Goal: Task Accomplishment & Management: Use online tool/utility

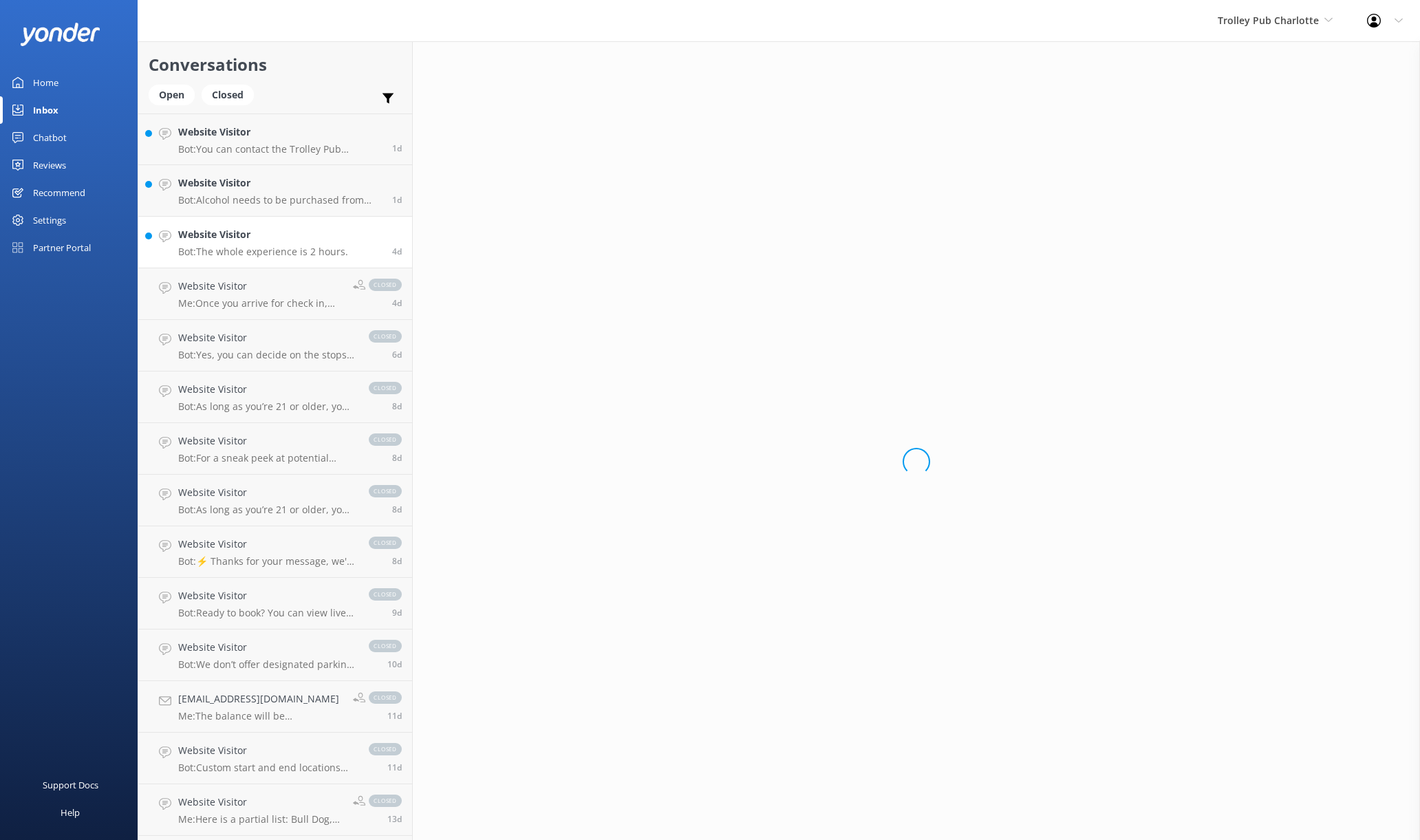
click at [299, 249] on p "Bot: The whole experience is 2 hours." at bounding box center [263, 252] width 170 height 12
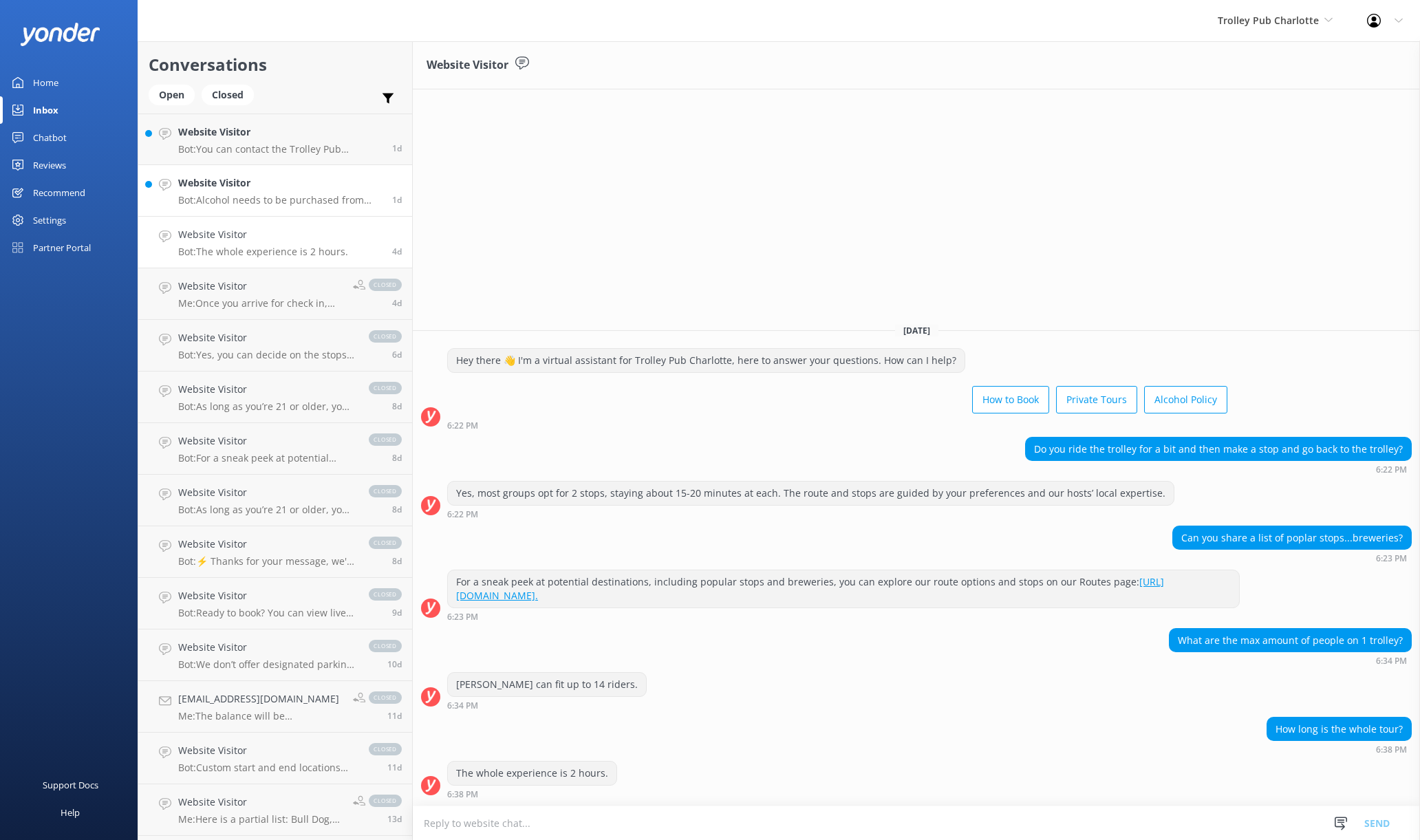
click at [281, 202] on p "Bot: Alcohol needs to be purchased from our own beer and bottle shop. Please do…" at bounding box center [280, 200] width 204 height 12
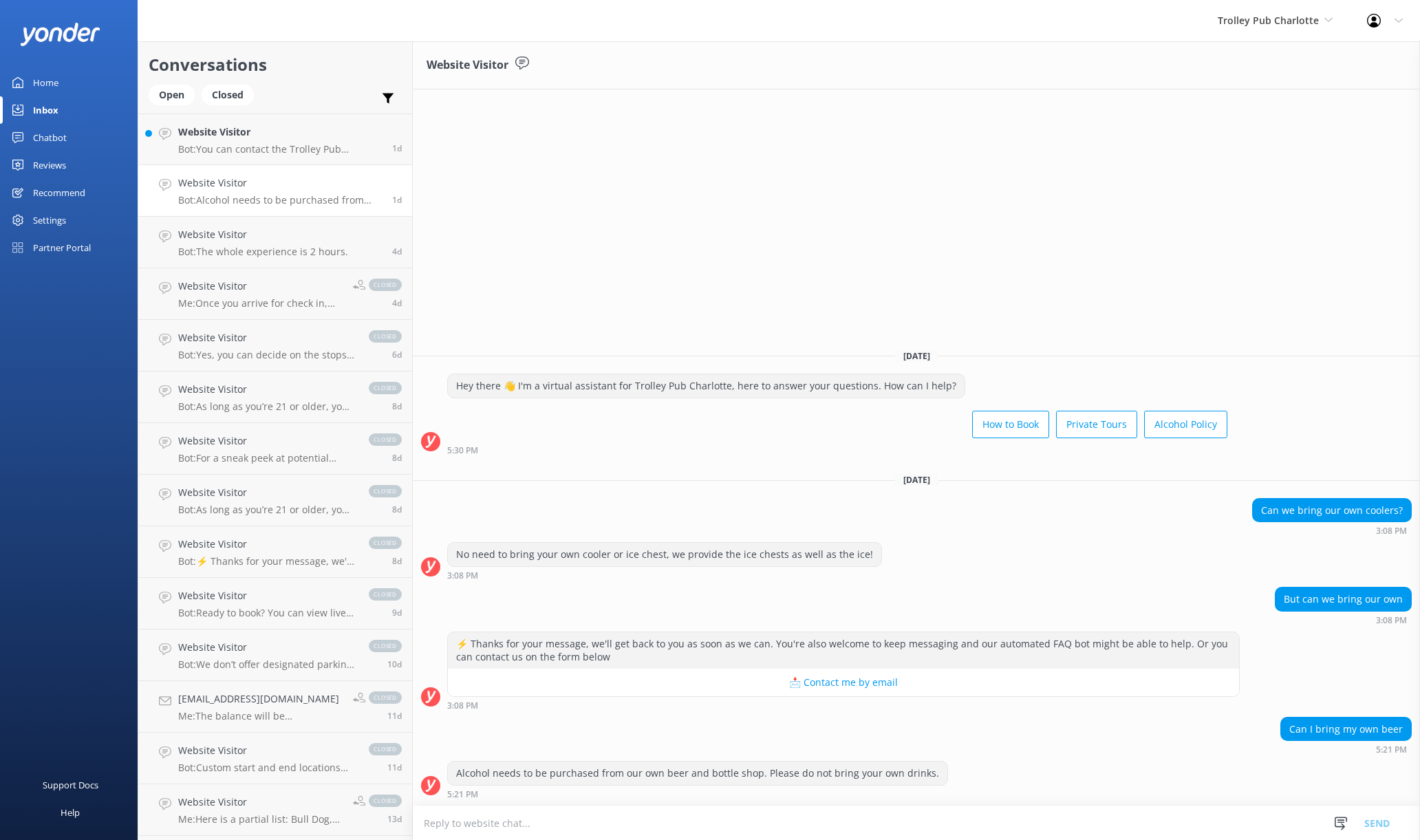
click at [1136, 830] on textarea at bounding box center [916, 823] width 1007 height 34
click at [865, 686] on button "📩 Contact me by email" at bounding box center [843, 681] width 791 height 27
click at [783, 824] on textarea "Sorry I'm a realy" at bounding box center [916, 823] width 1007 height 34
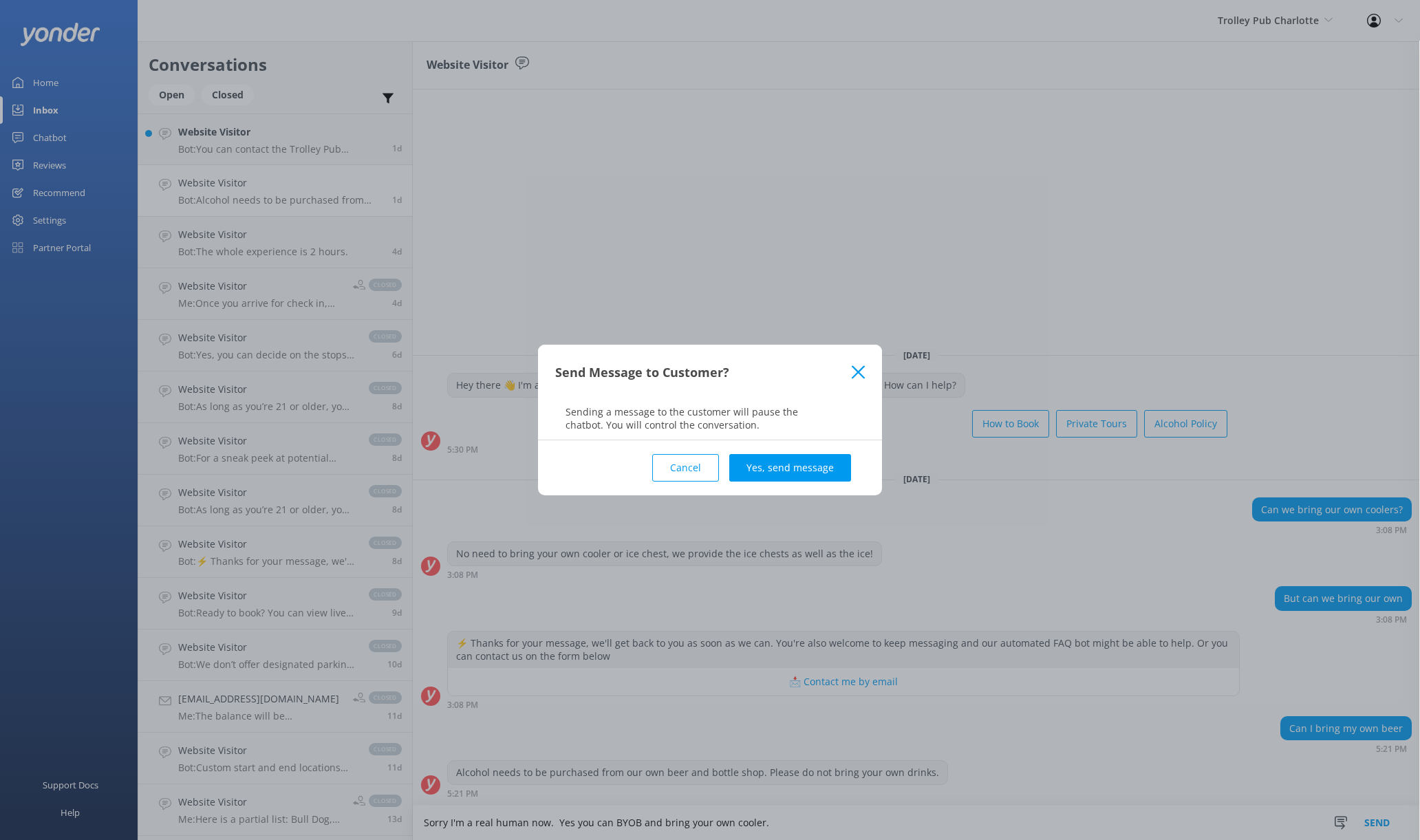
type textarea "Sorry I'm a real human now. Yes you can BYOB and bring your own cooler."
click at [825, 489] on div "Cancel Yes, send message" at bounding box center [710, 468] width 310 height 55
click at [827, 480] on button "Yes, send message" at bounding box center [790, 467] width 122 height 27
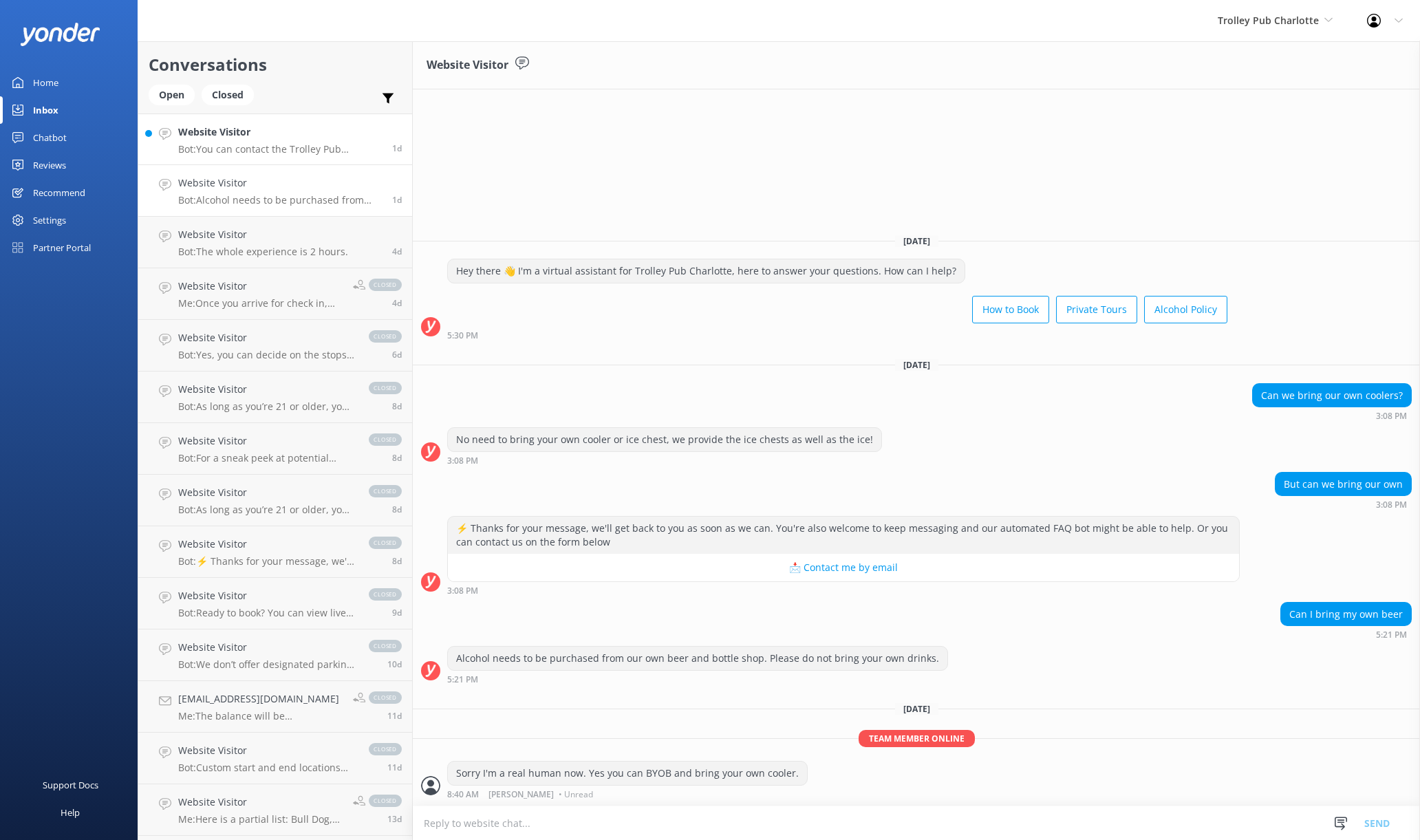
click at [307, 153] on p "Bot: You can contact the Trolley Pub Charlotte team at [PHONE_NUMBER]." at bounding box center [280, 149] width 204 height 12
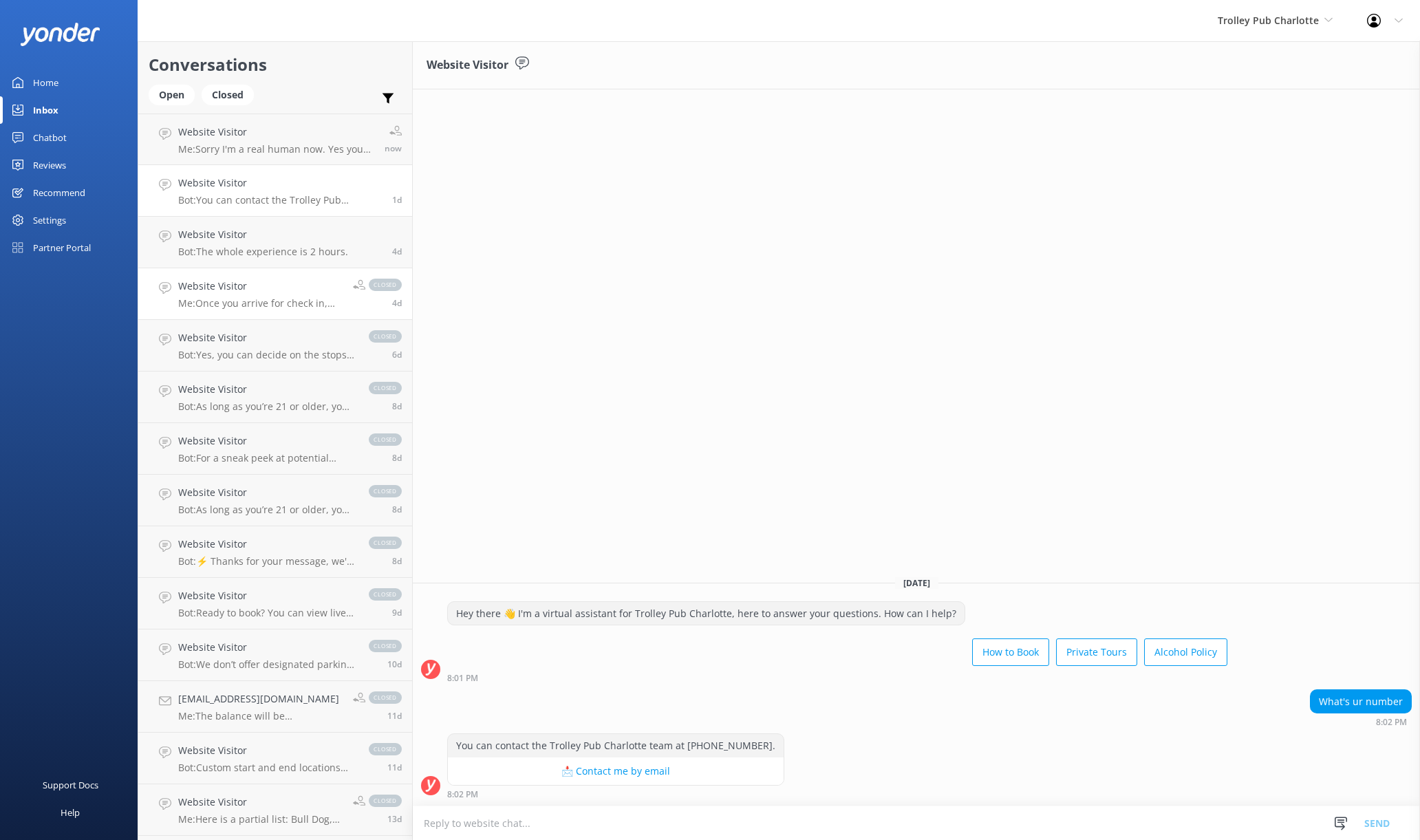
click at [306, 311] on link "Website Visitor Me: Once you arrive for check in, your driver will show you the…" at bounding box center [275, 294] width 274 height 52
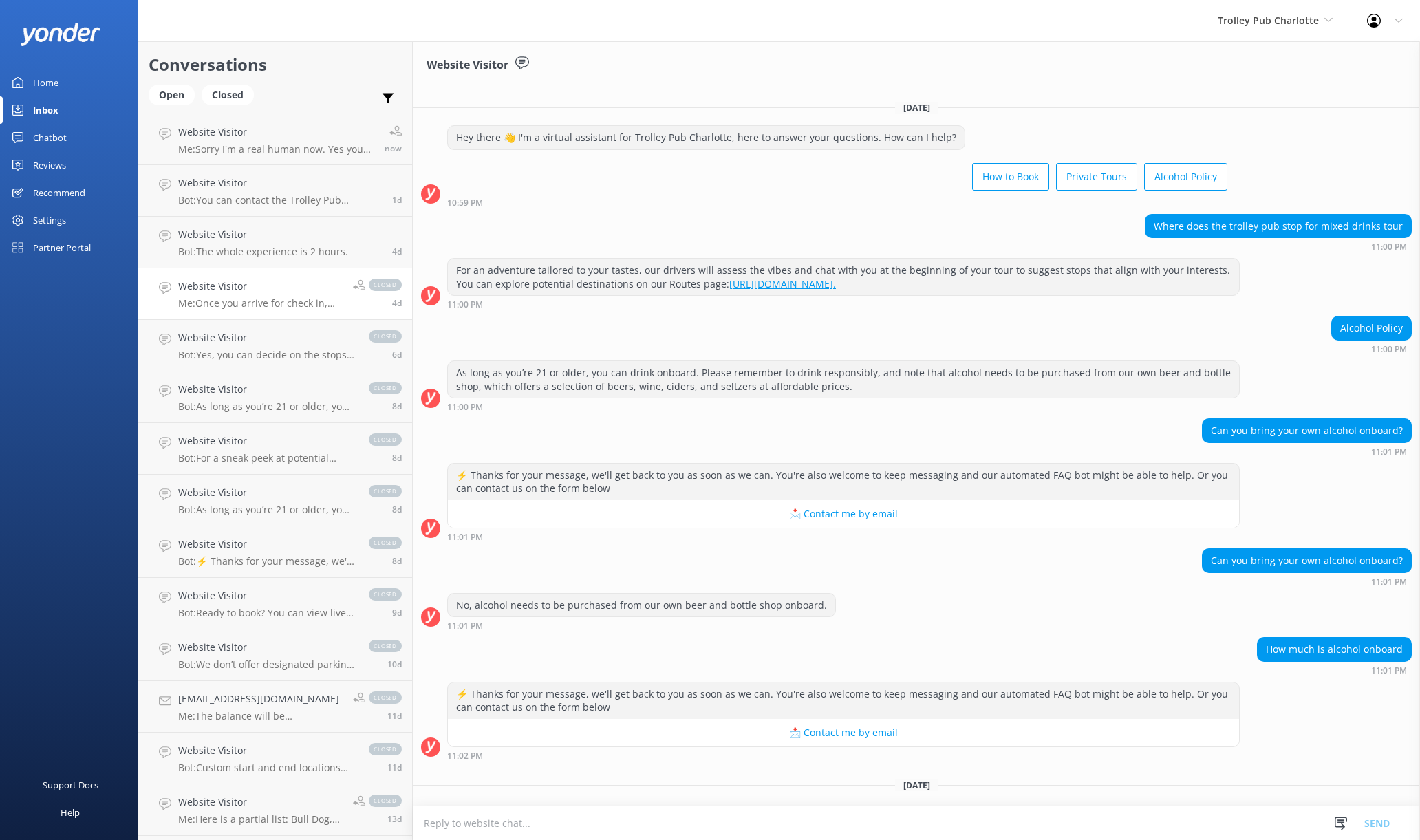
scroll to position [142, 0]
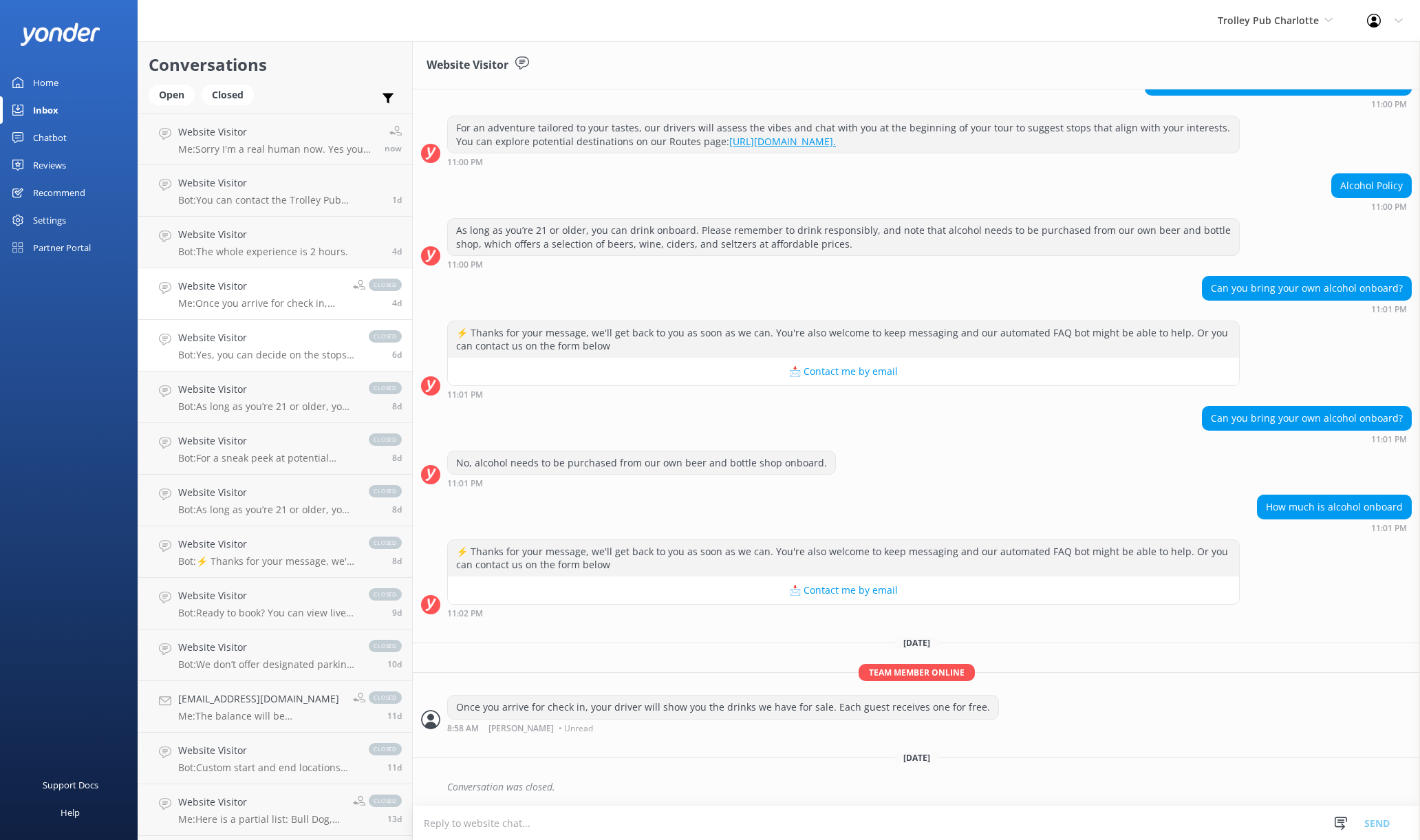
click at [306, 340] on h4 "Website Visitor" at bounding box center [267, 337] width 177 height 15
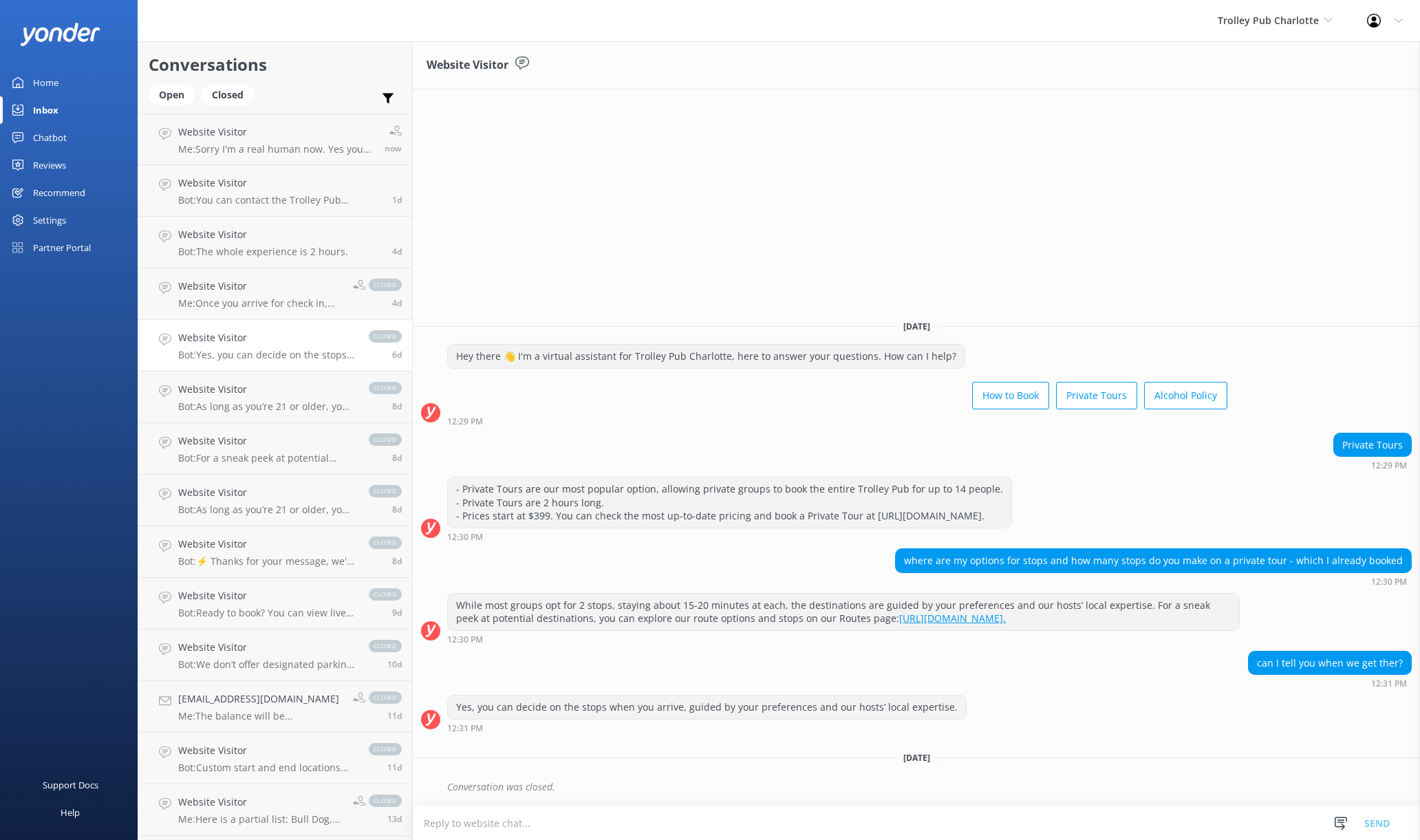
click at [89, 74] on link "Home" at bounding box center [68, 82] width 137 height 27
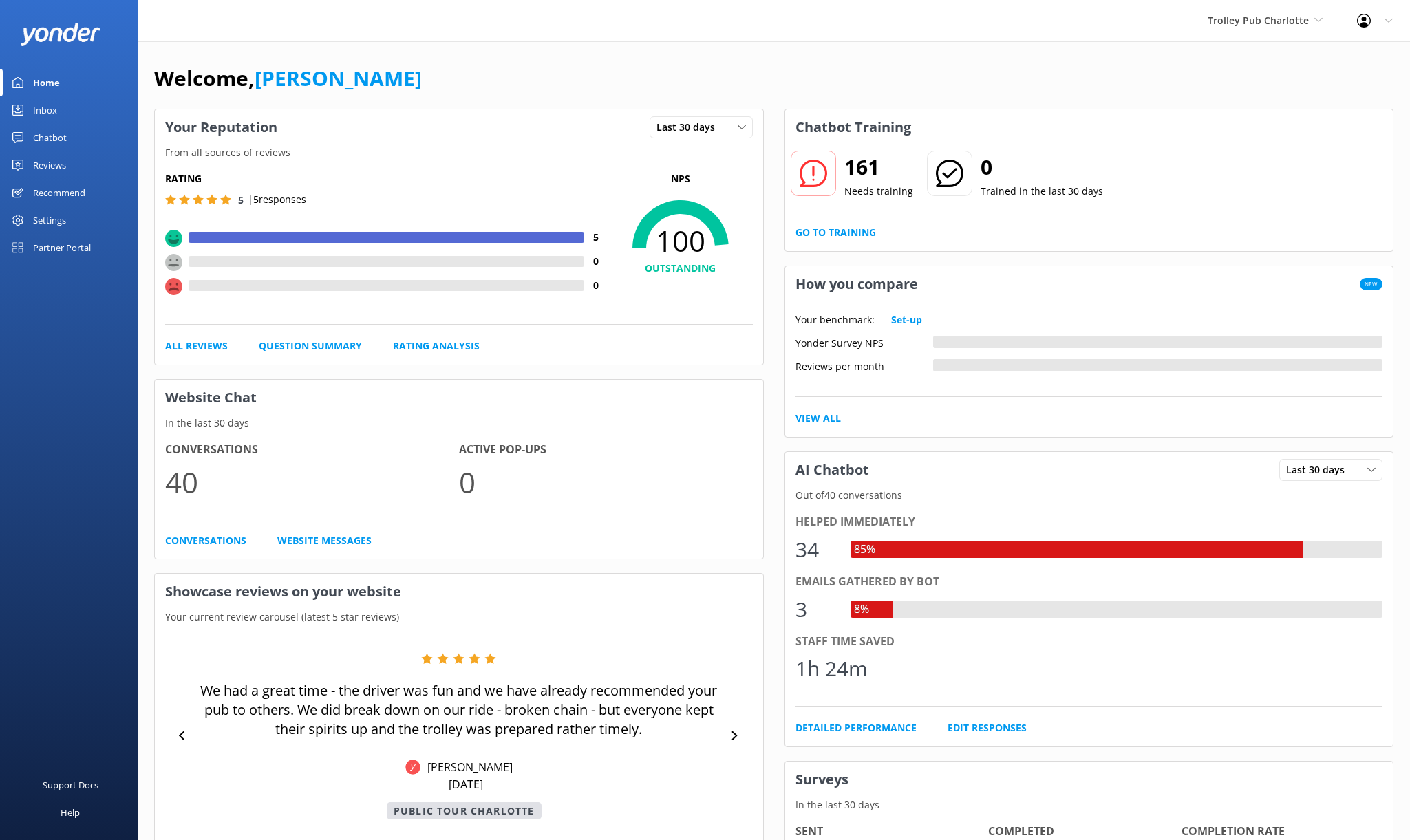
click at [830, 227] on link "Go to Training" at bounding box center [836, 232] width 80 height 15
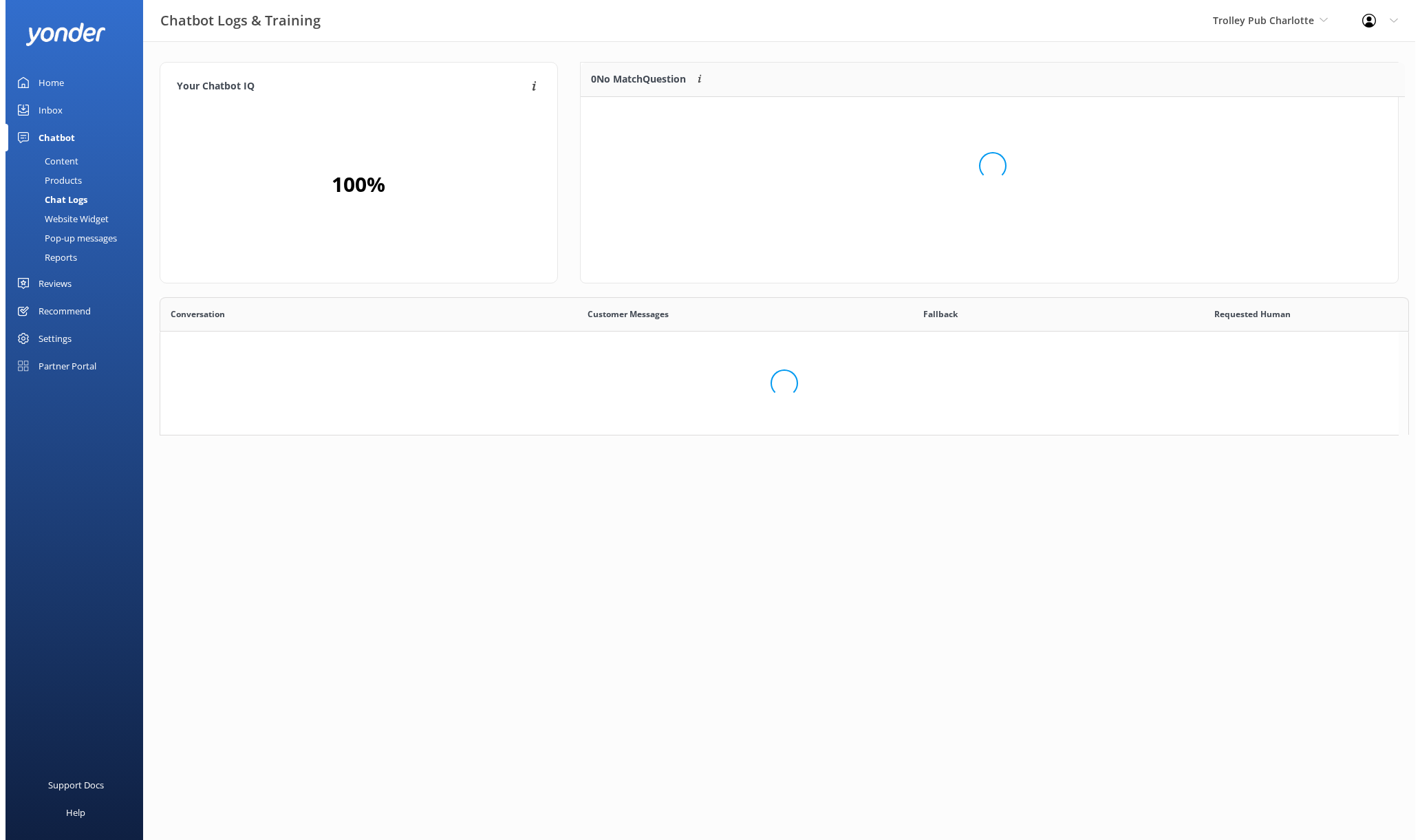
scroll to position [11, 11]
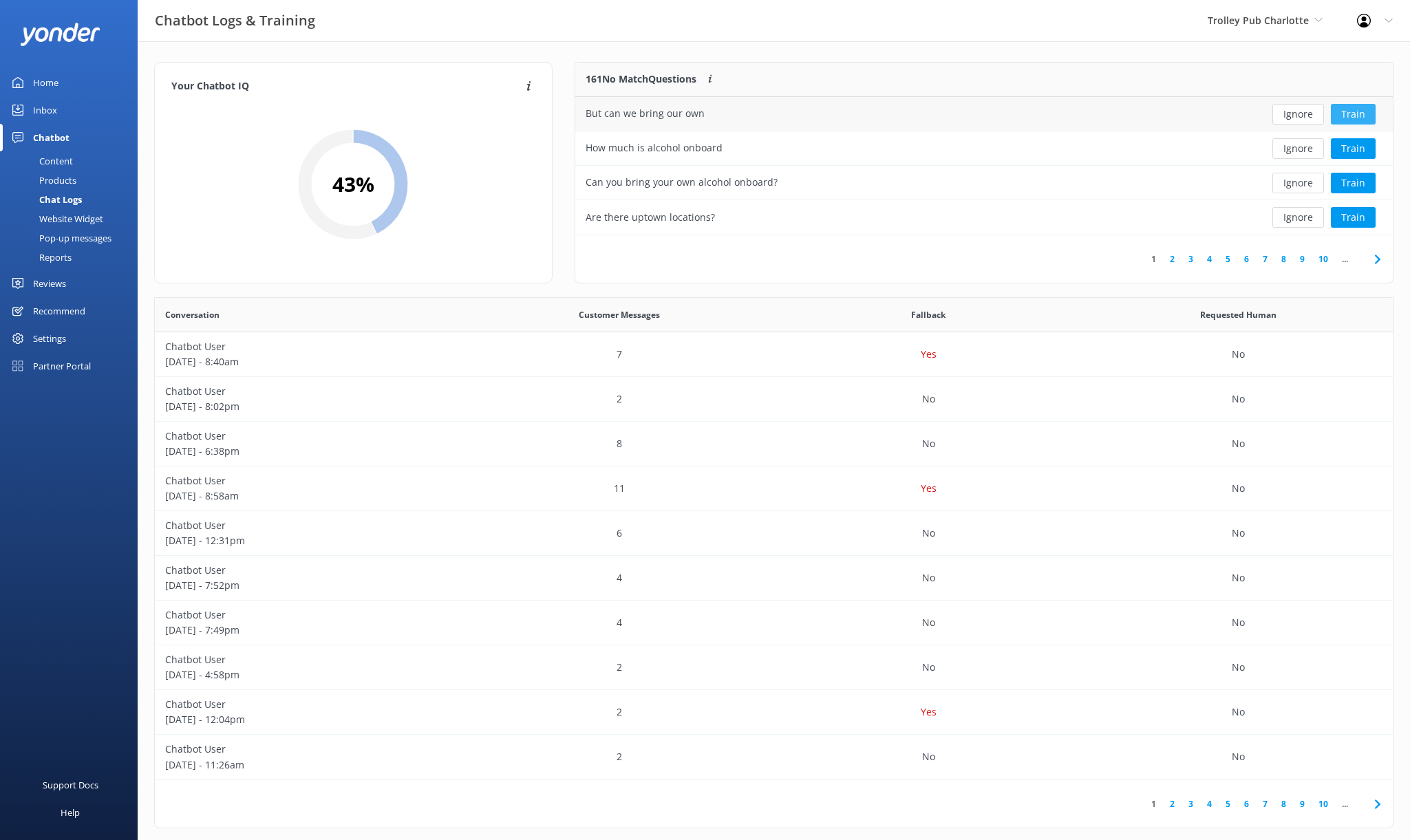
click at [1365, 117] on button "Train" at bounding box center [1352, 115] width 45 height 21
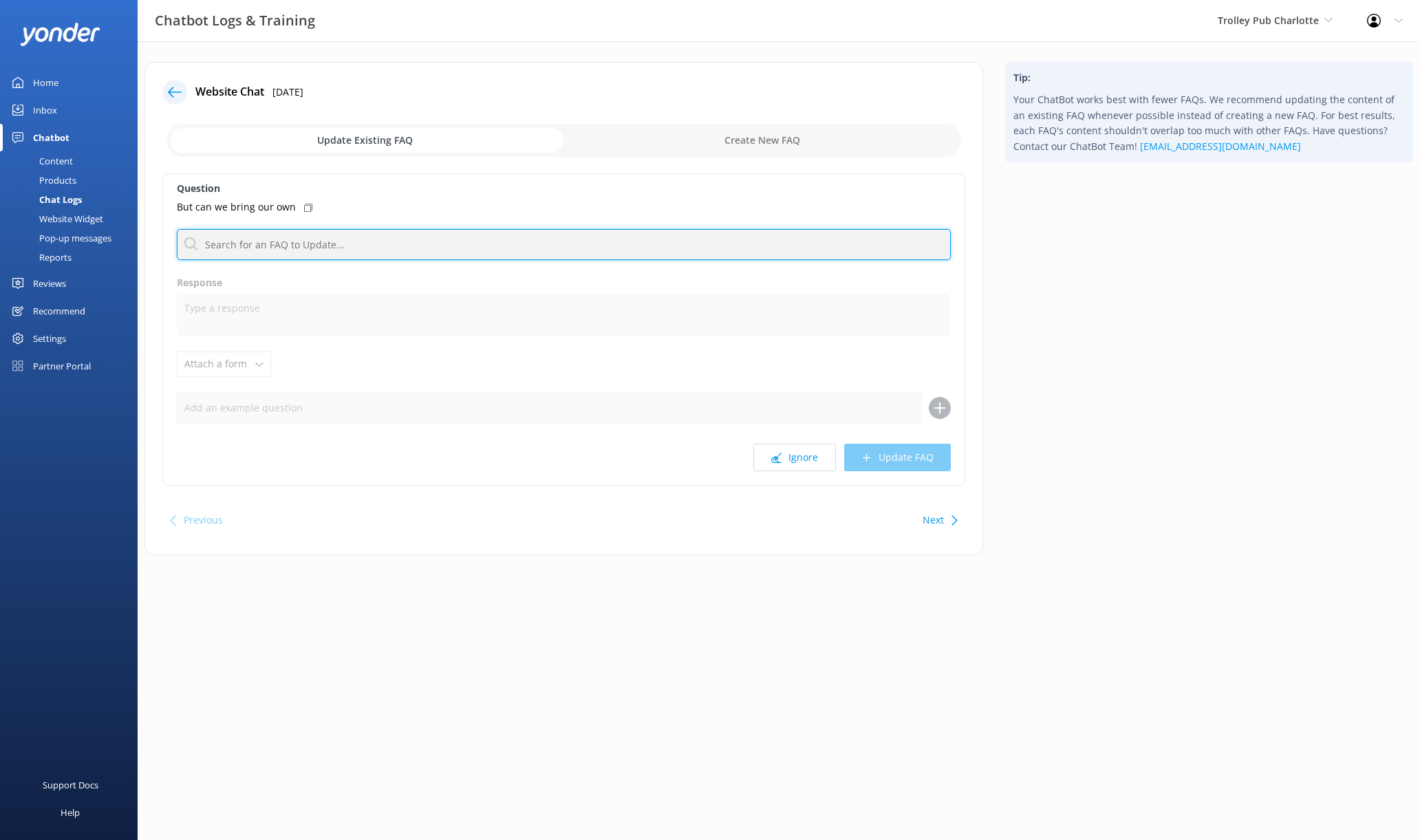
click at [360, 242] on input "text" at bounding box center [563, 244] width 774 height 31
click at [452, 245] on input "text" at bounding box center [563, 244] width 774 height 31
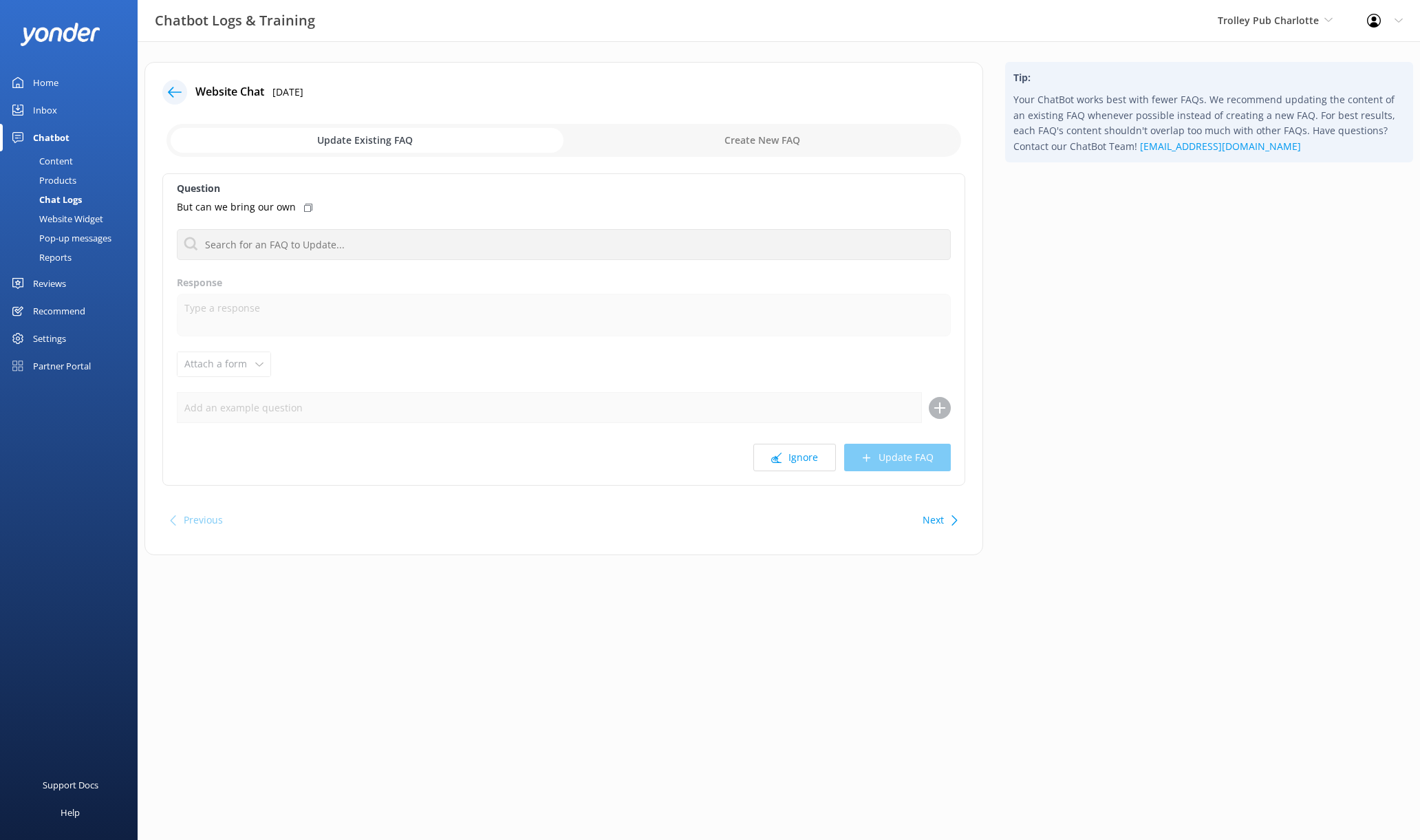
click at [499, 272] on div "Question But can we bring our own No FAQs available Response Attach a form Leav…" at bounding box center [564, 329] width 803 height 312
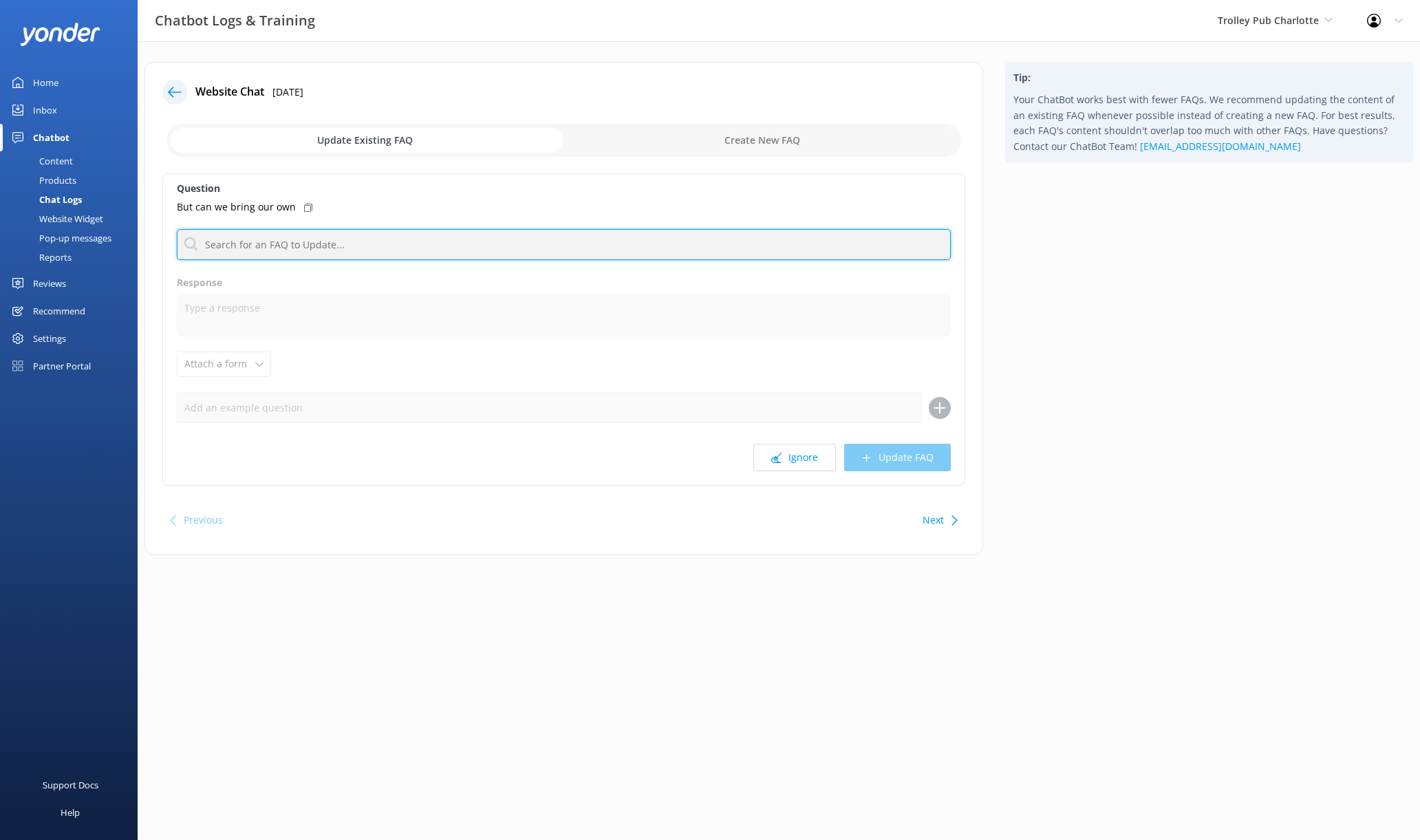
click at [498, 242] on input "text" at bounding box center [563, 244] width 774 height 31
type input "BYOB"
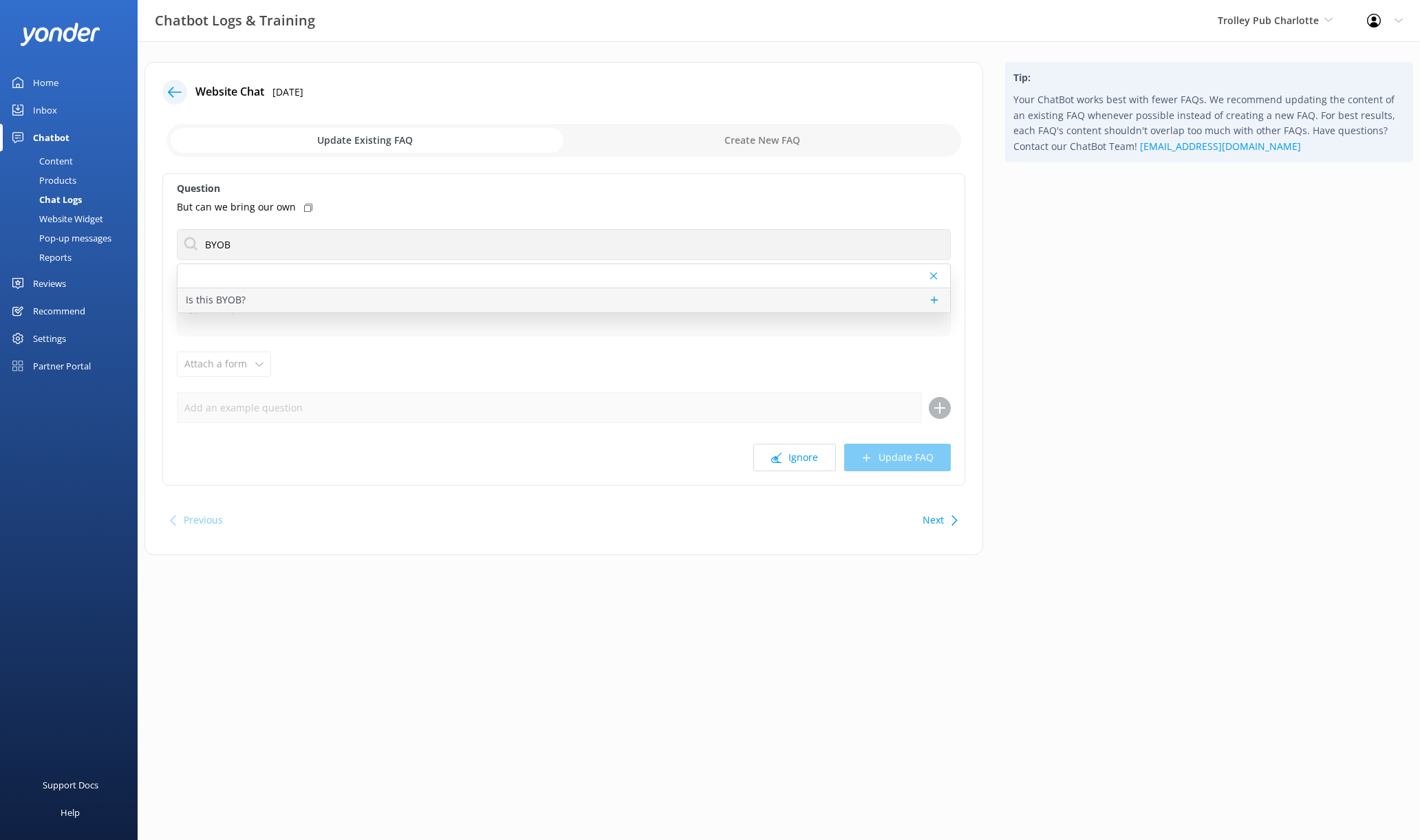
click at [405, 302] on div "Is this BYOB?" at bounding box center [564, 301] width 773 height 24
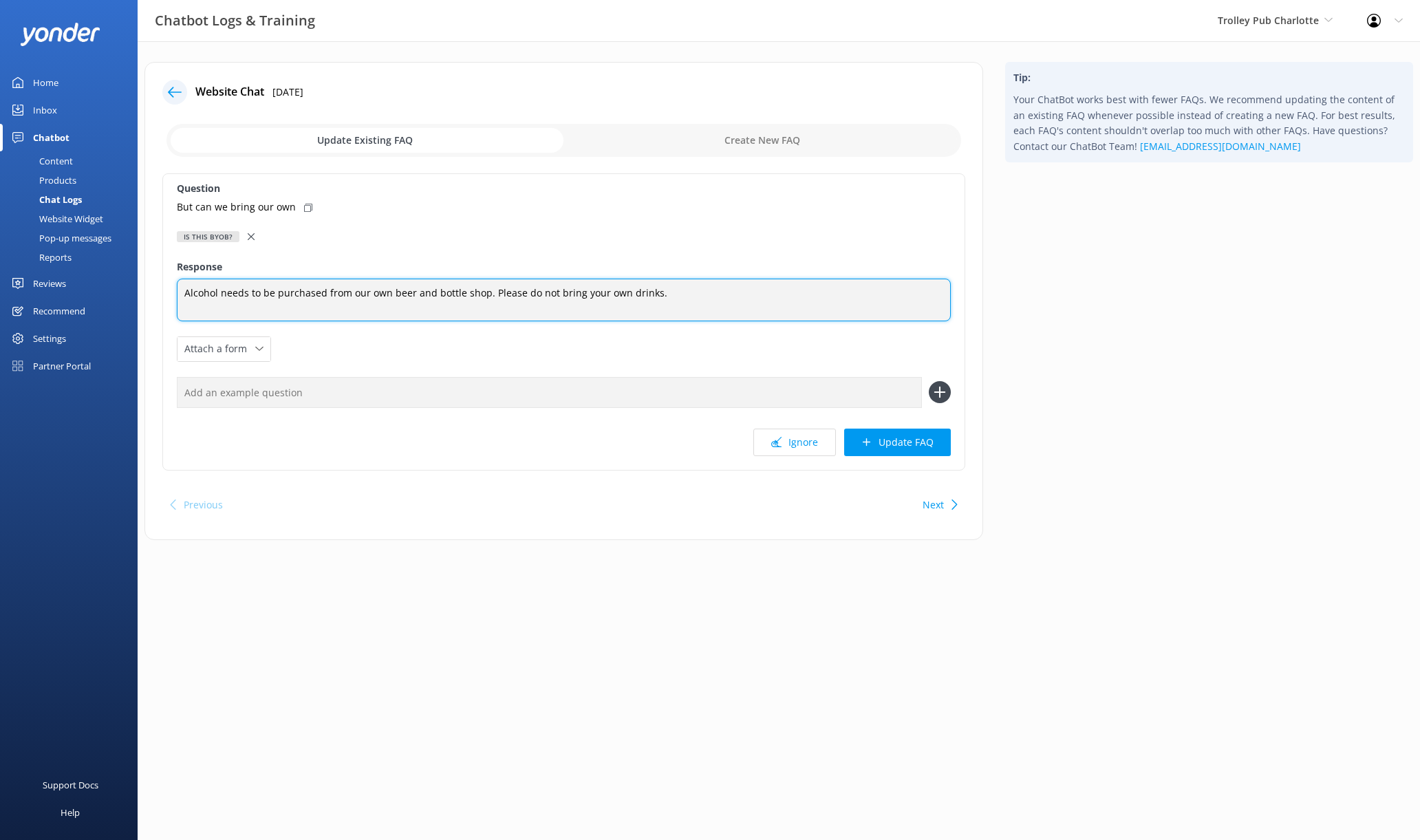
click at [454, 279] on textarea "Alcohol needs to be purchased from our own beer and bottle shop. Please do not …" at bounding box center [563, 300] width 774 height 43
click at [442, 295] on textarea "Alcohol needs to be purchased from our own beer and bottle shop. Please do not …" at bounding box center [563, 300] width 774 height 43
drag, startPoint x: 694, startPoint y: 289, endPoint x: 129, endPoint y: 244, distance: 566.8
click at [129, 244] on div "Chatbot Logs & Training Trolley Pub Charlotte Go to Partner Portal Paddle Pub H…" at bounding box center [710, 311] width 1420 height 540
type textarea "Yes you can BYOB! We also have a beer & wine shop on site where you can conveni…"
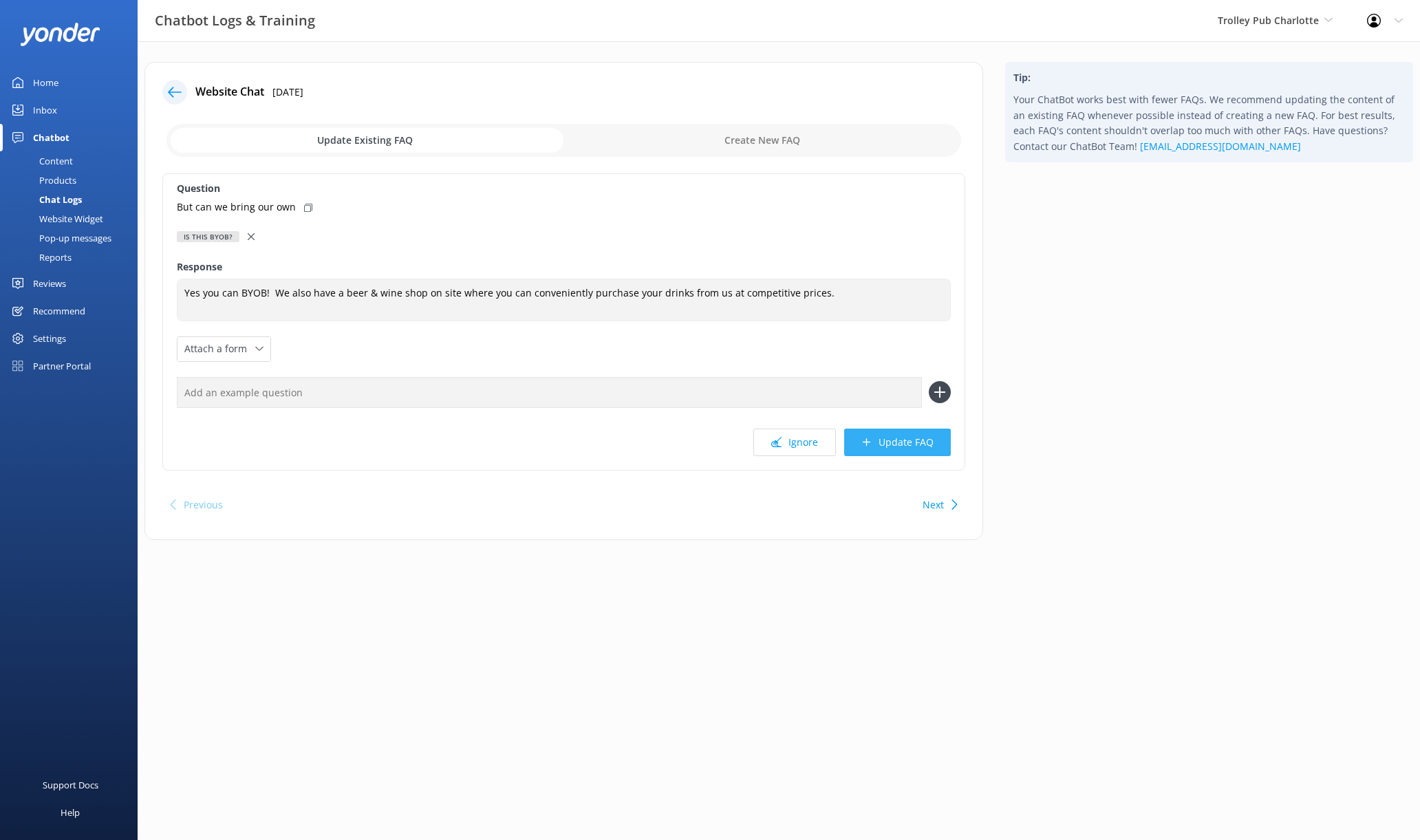
click at [913, 428] on div "Question But can we bring our own Is this BYOB? Is this BYOB? Response Yes you …" at bounding box center [564, 322] width 803 height 297
click at [915, 437] on button "Update FAQ" at bounding box center [898, 441] width 107 height 27
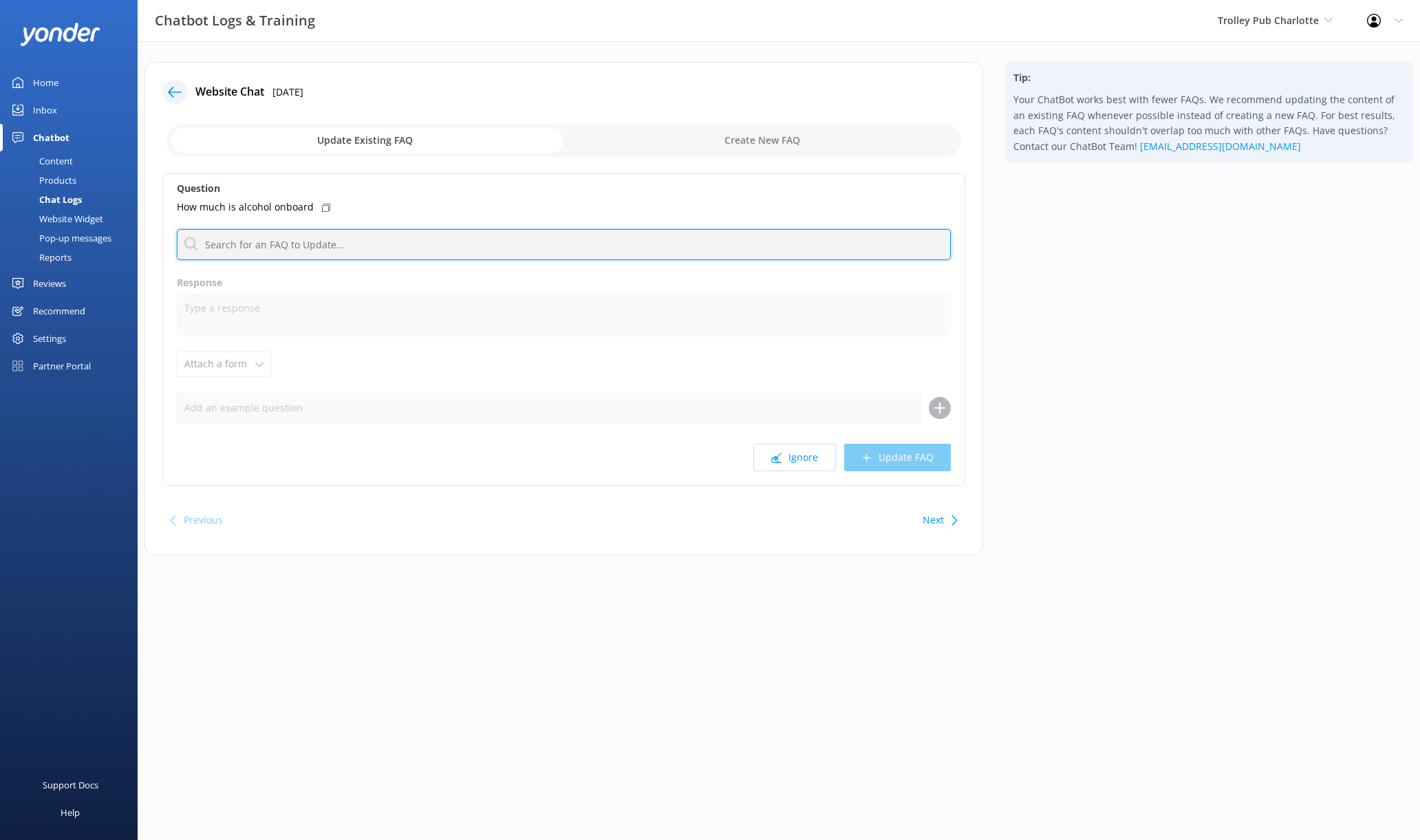
click at [651, 238] on input "text" at bounding box center [563, 244] width 774 height 31
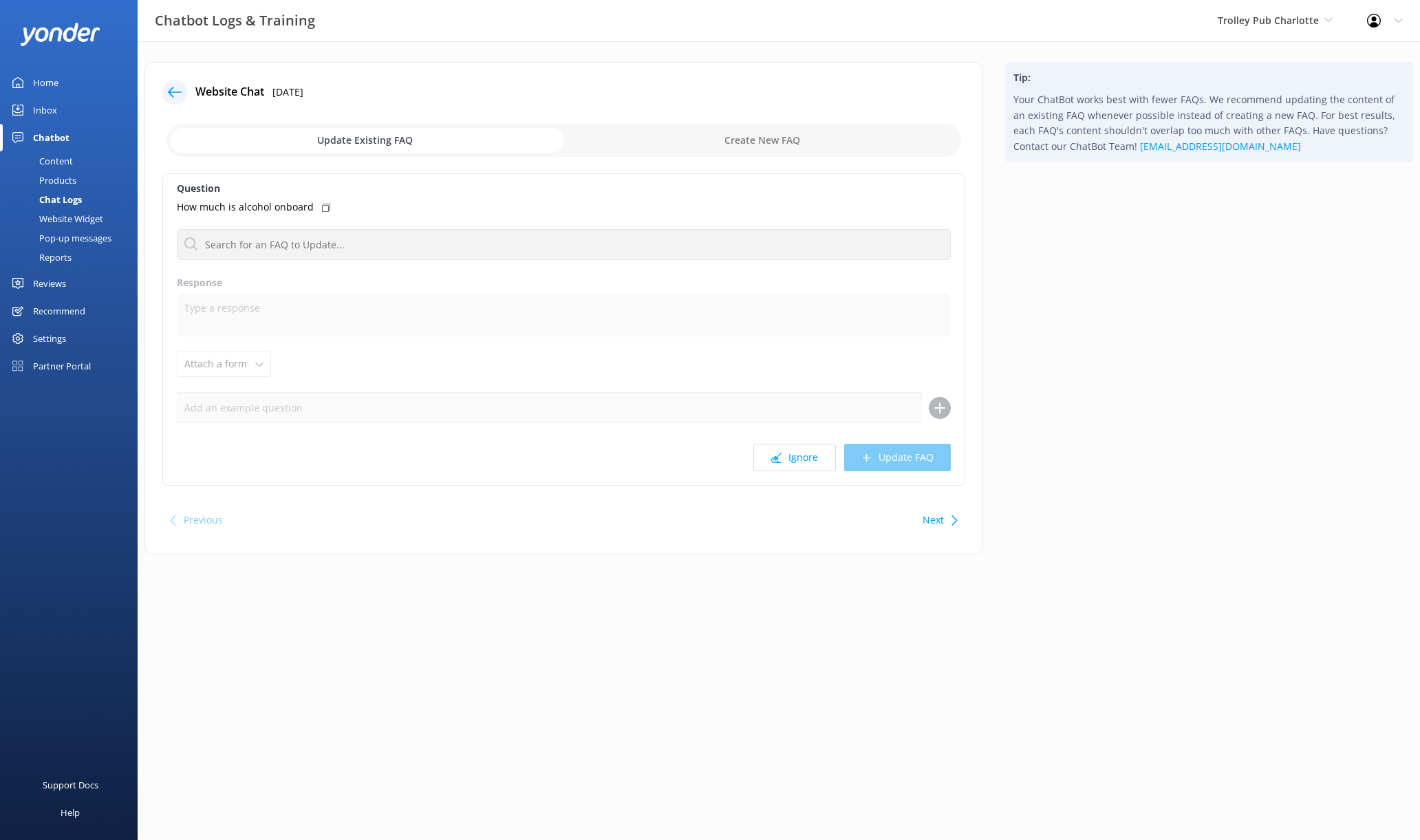
click at [939, 528] on button "Next" at bounding box center [933, 519] width 21 height 27
click at [795, 461] on button "Ignore" at bounding box center [795, 457] width 82 height 27
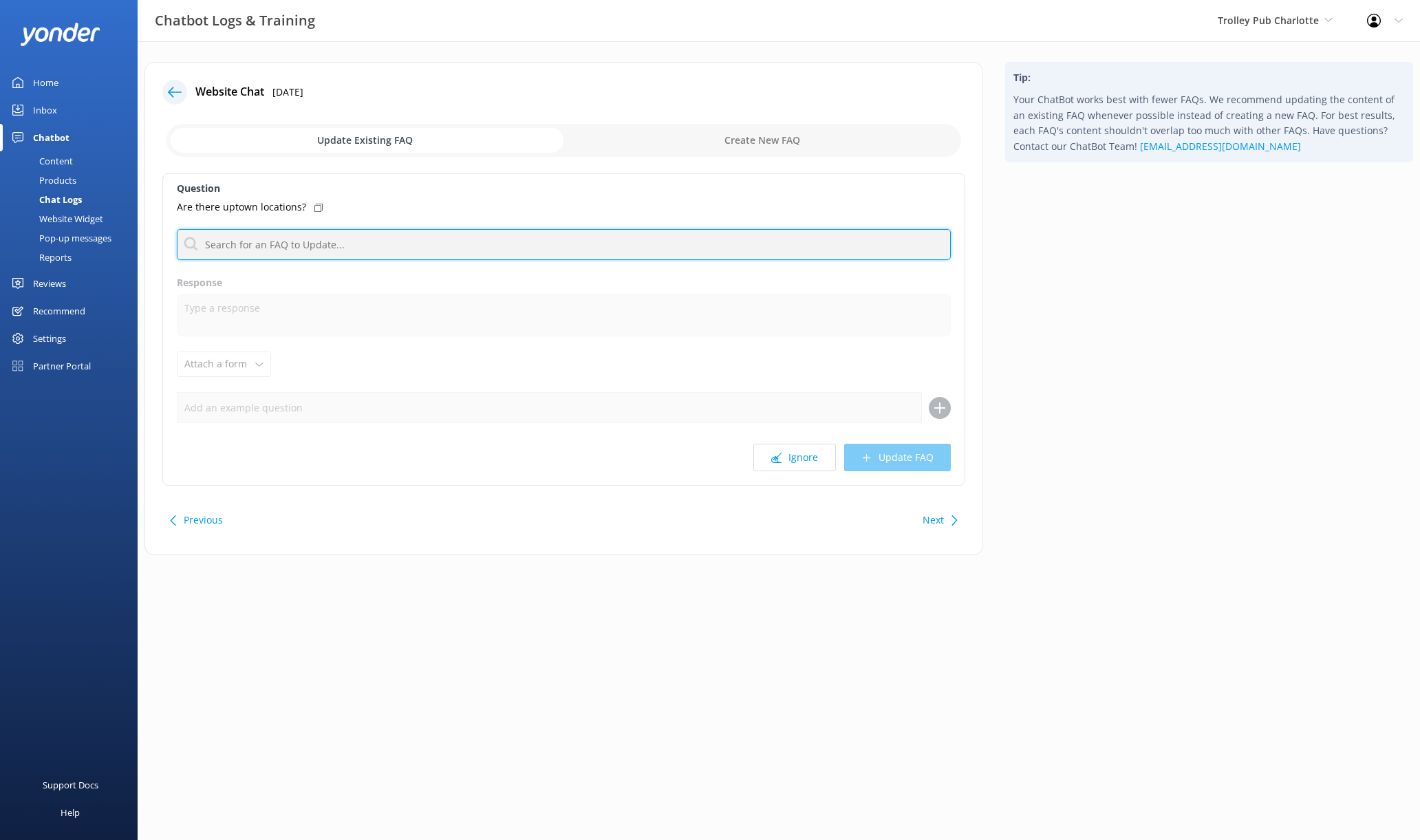
click at [439, 238] on input "text" at bounding box center [563, 244] width 774 height 31
type input "uptown"
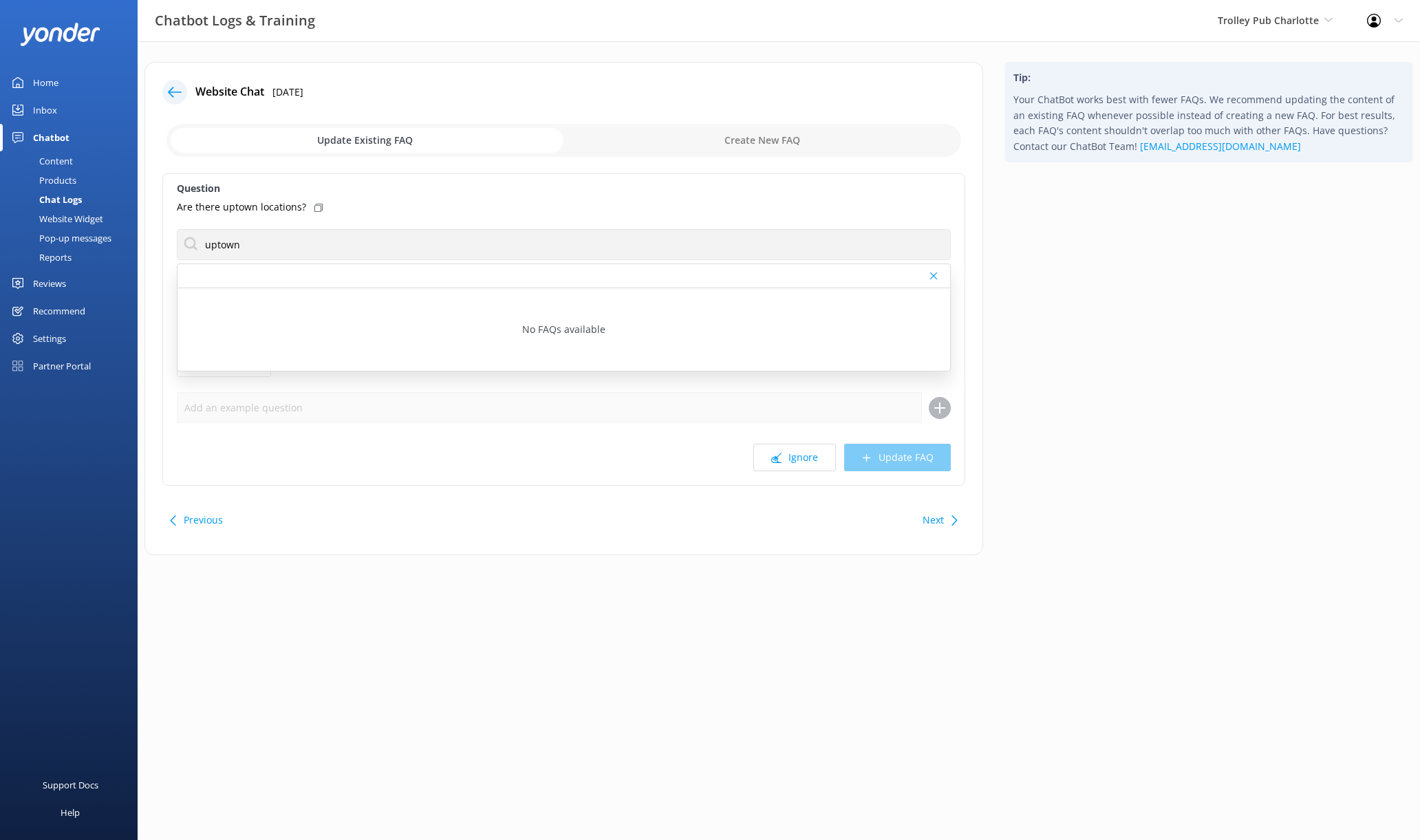
click at [1089, 278] on div "Tip: Your ChatBot works best with fewer FAQs. We recommend updating the content…" at bounding box center [1209, 316] width 430 height 507
click at [938, 270] on div at bounding box center [564, 276] width 773 height 24
click at [936, 275] on icon at bounding box center [934, 275] width 7 height 8
click at [691, 145] on input "checkbox" at bounding box center [563, 141] width 795 height 33
checkbox input "true"
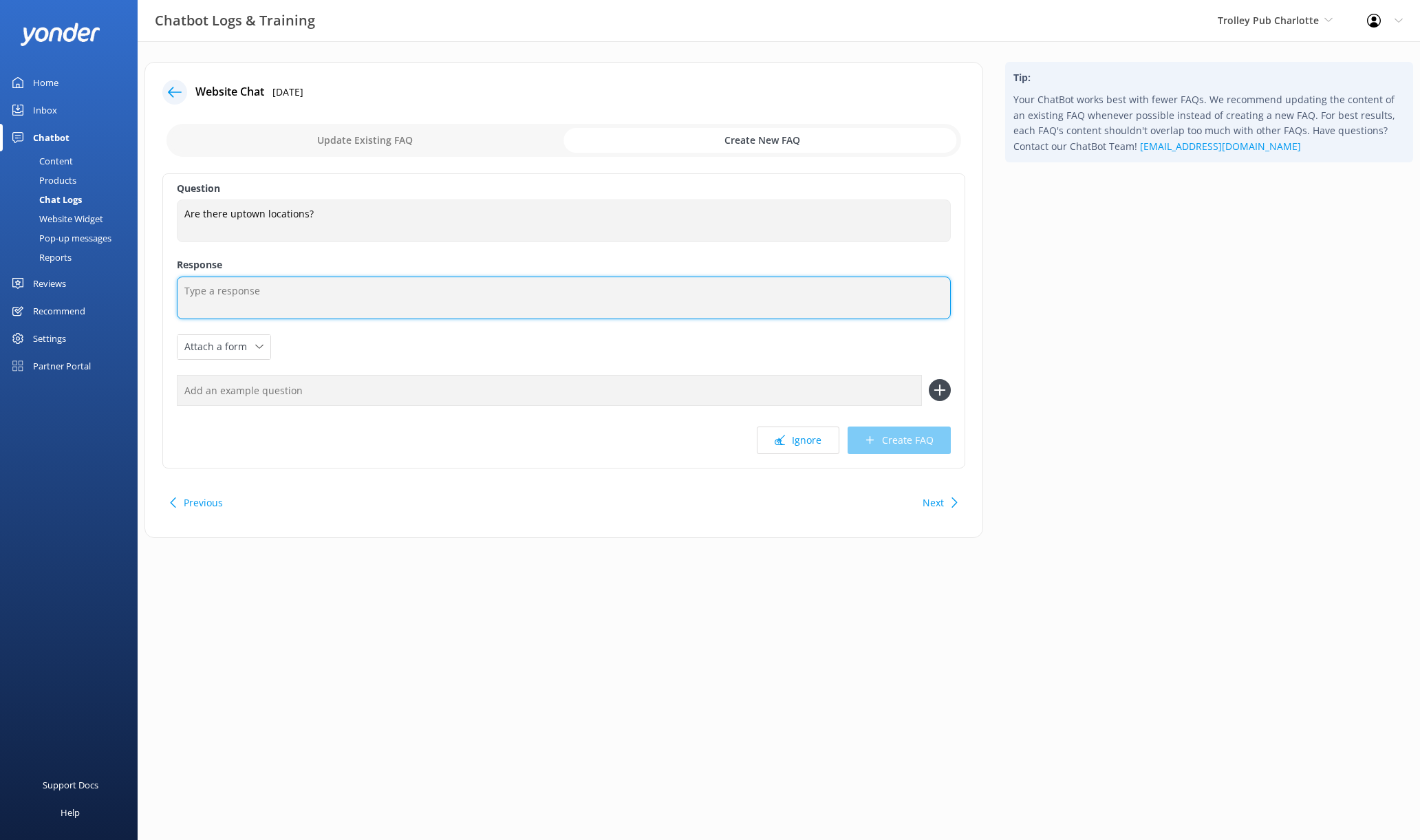
click at [416, 296] on textarea at bounding box center [563, 297] width 774 height 43
type textarea "While we don't have a dedicated Uptown route, we can stop at an uptown location…"
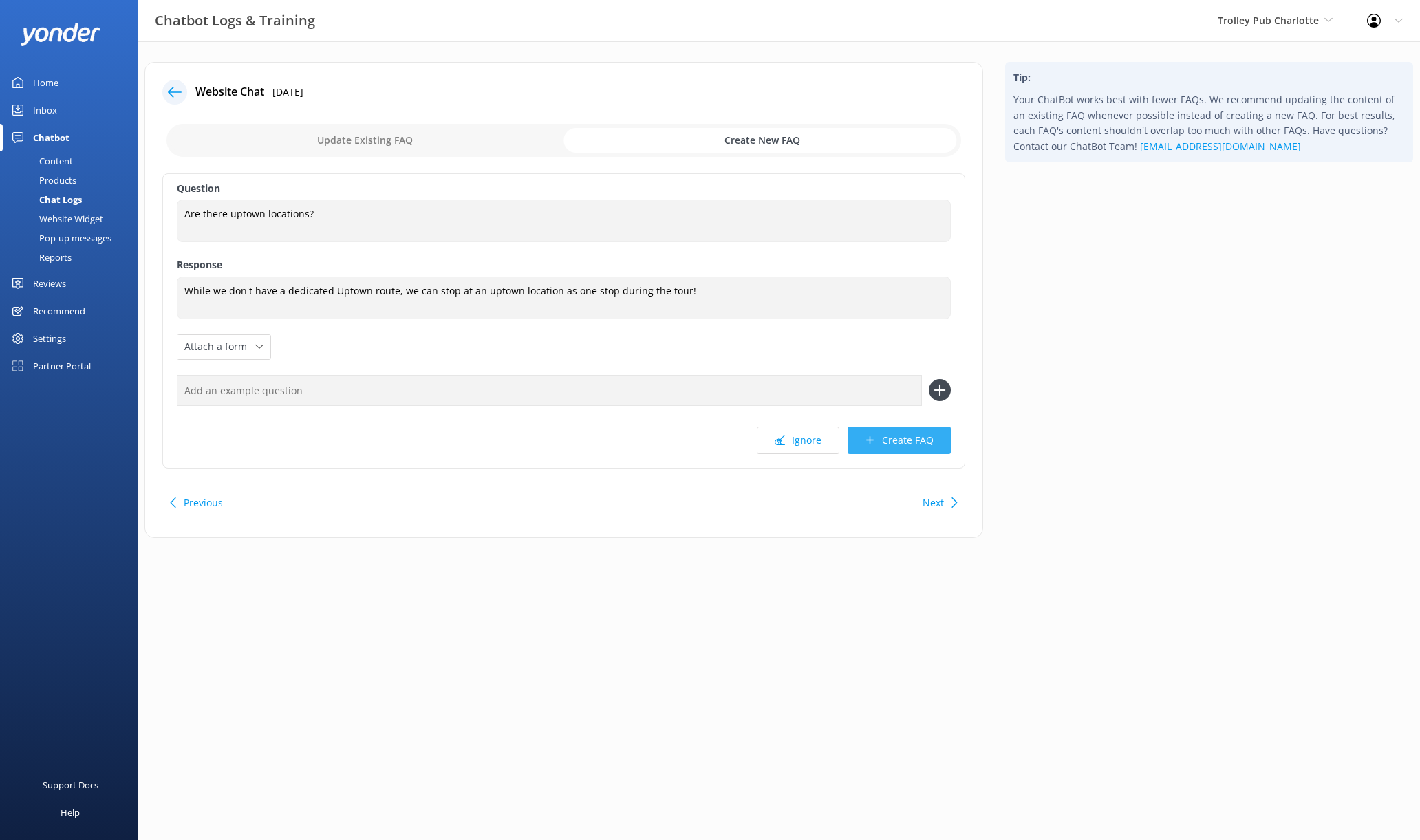
click at [874, 445] on icon at bounding box center [870, 440] width 10 height 10
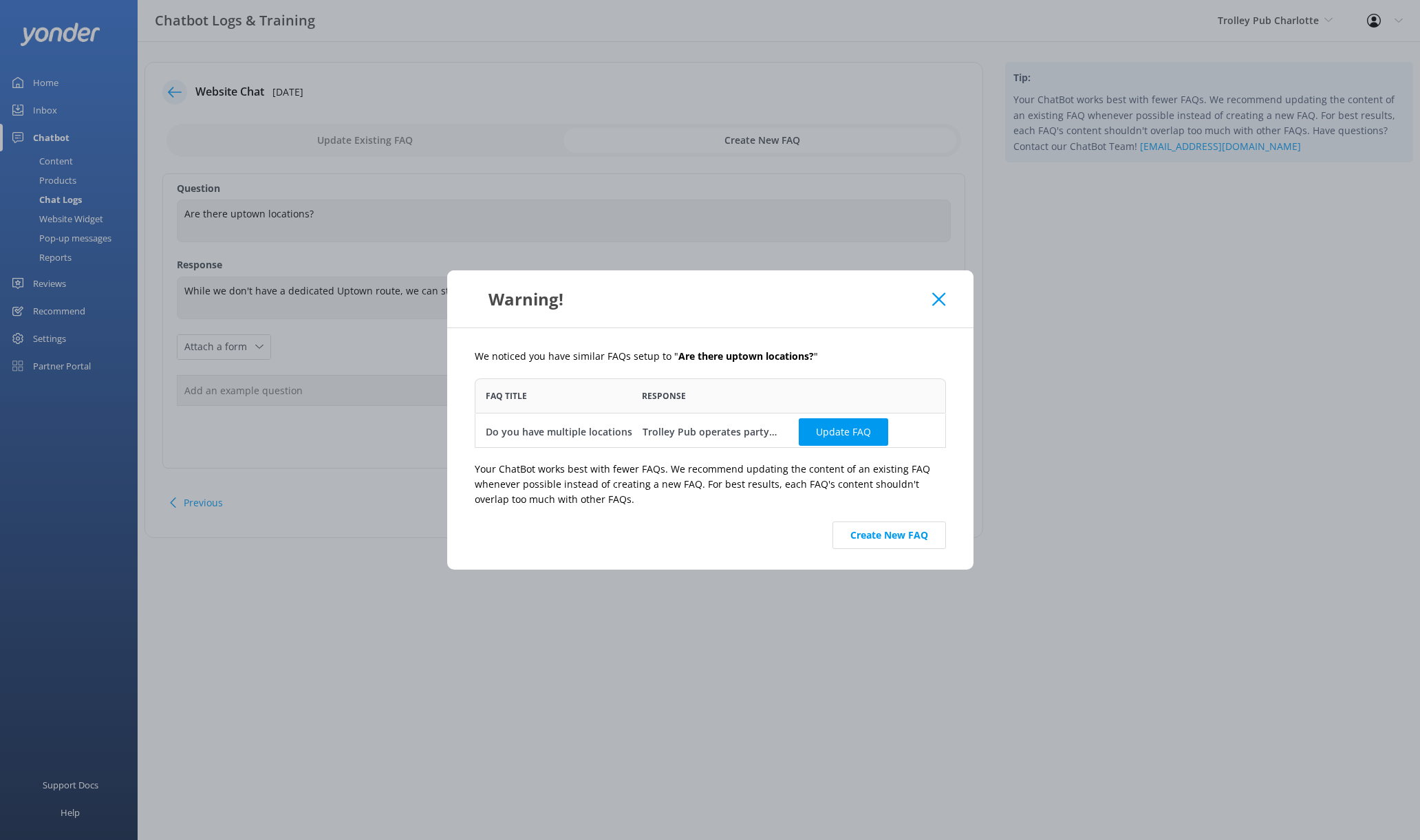
scroll to position [59, 461]
click at [891, 529] on button "Create New FAQ" at bounding box center [889, 535] width 114 height 27
